Goal: Find contact information: Obtain details needed to contact an individual or organization

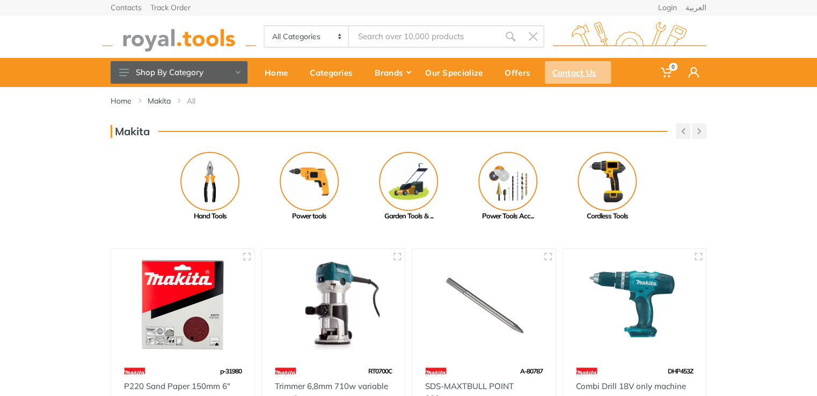
click at [574, 74] on div "Contact Us" at bounding box center [578, 72] width 66 height 23
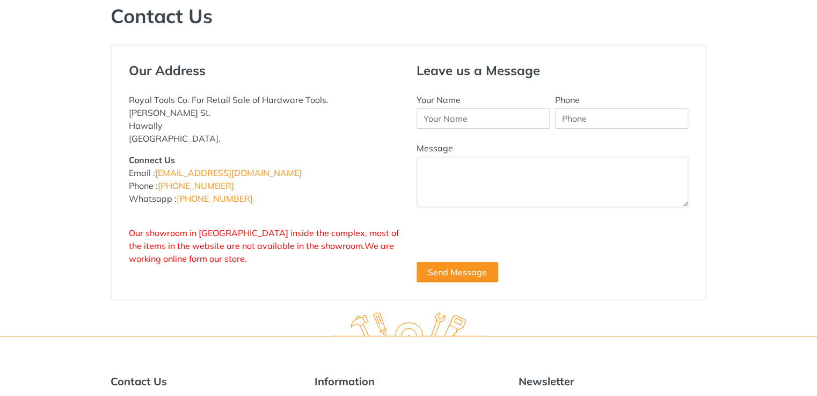
scroll to position [161, 0]
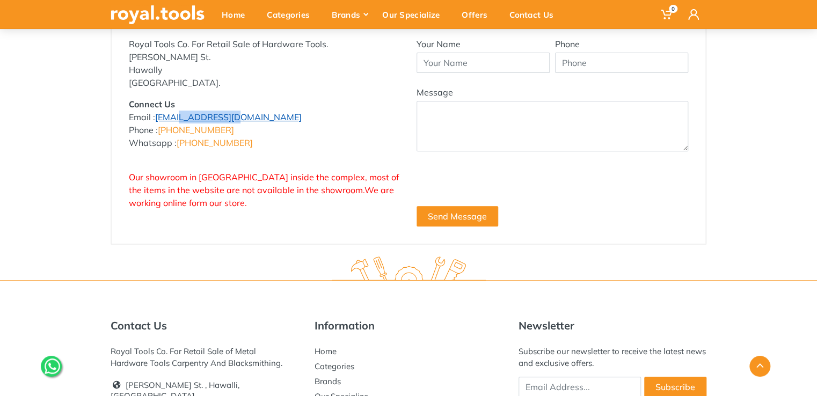
drag, startPoint x: 228, startPoint y: 117, endPoint x: 172, endPoint y: 112, distance: 55.5
click at [172, 112] on p "Connect Us Email : info@royal.tools Phone : +965 22620757 Whatsapp : +965 96777…" at bounding box center [265, 124] width 272 height 52
copy link "@royal.tools"
click at [264, 125] on p "Connect Us Email : info@royal.tools Phone : +965 22620757 Whatsapp : +965 96777…" at bounding box center [265, 124] width 272 height 52
click at [240, 142] on link "+965 96777125" at bounding box center [215, 142] width 76 height 11
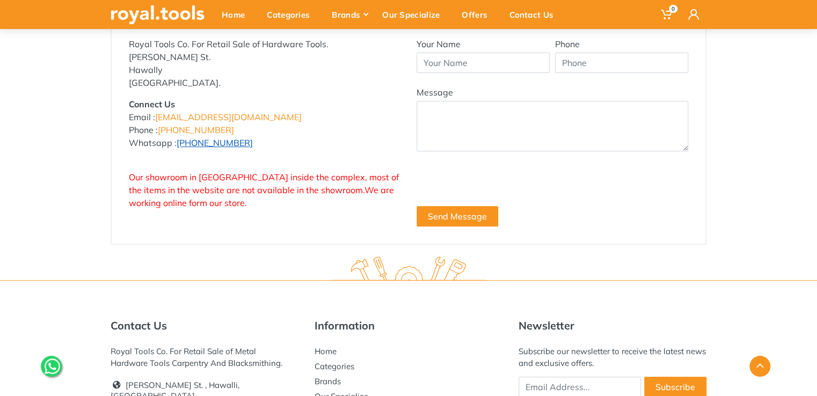
drag, startPoint x: 250, startPoint y: 144, endPoint x: 202, endPoint y: 144, distance: 47.3
click at [202, 144] on p "Connect Us Email : info@royal.tools Phone : +965 22620757 Whatsapp : +965 96777…" at bounding box center [265, 124] width 272 height 52
copy link "96777125"
